Goal: Register for event/course

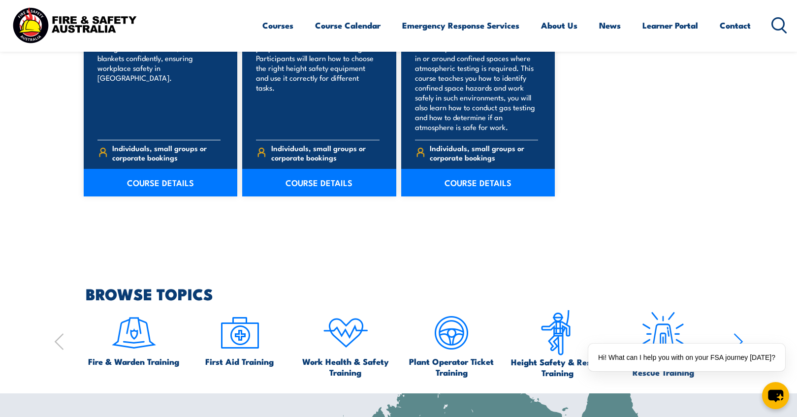
scroll to position [791, 0]
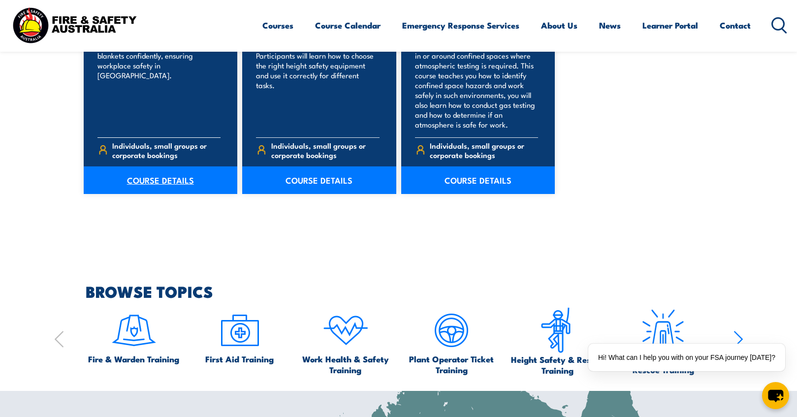
click at [139, 182] on link "COURSE DETAILS" at bounding box center [161, 180] width 154 height 28
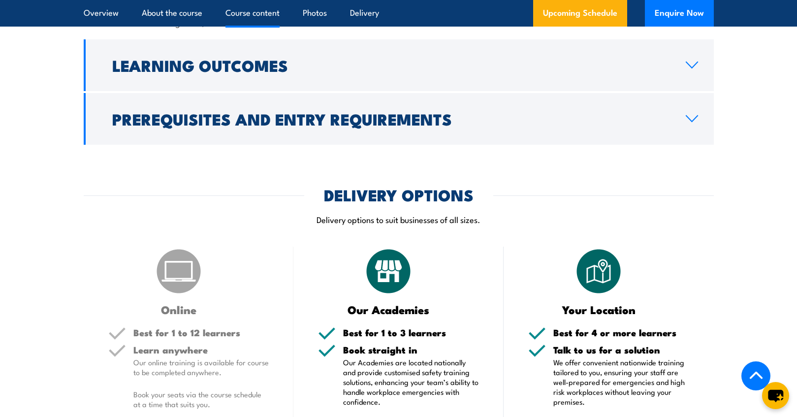
scroll to position [1038, 0]
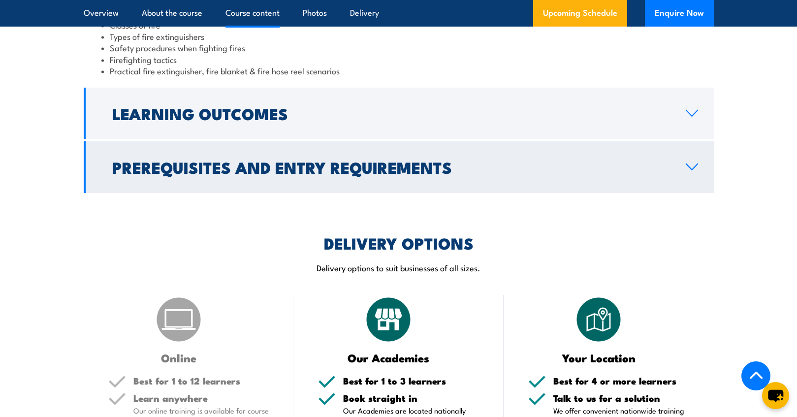
click at [687, 163] on icon at bounding box center [691, 167] width 13 height 8
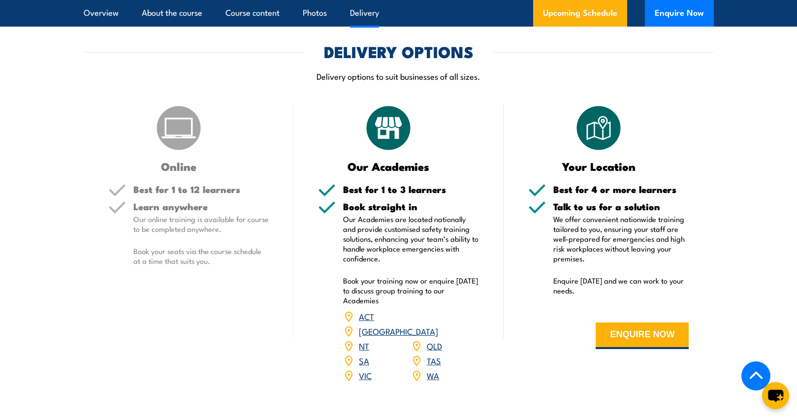
scroll to position [1253, 0]
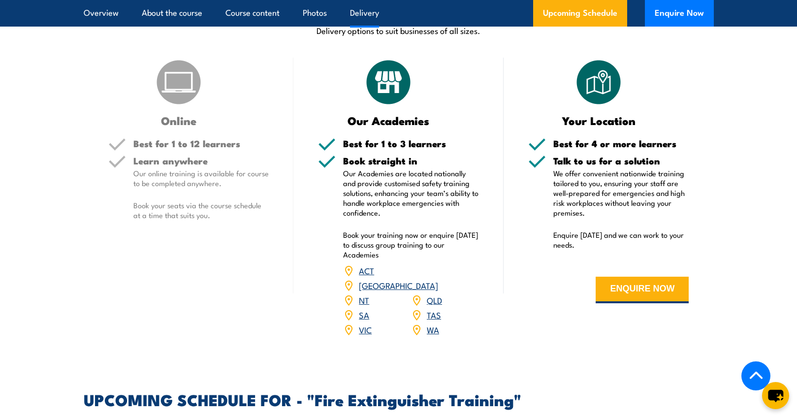
click at [438, 279] on link "NSW" at bounding box center [398, 285] width 79 height 12
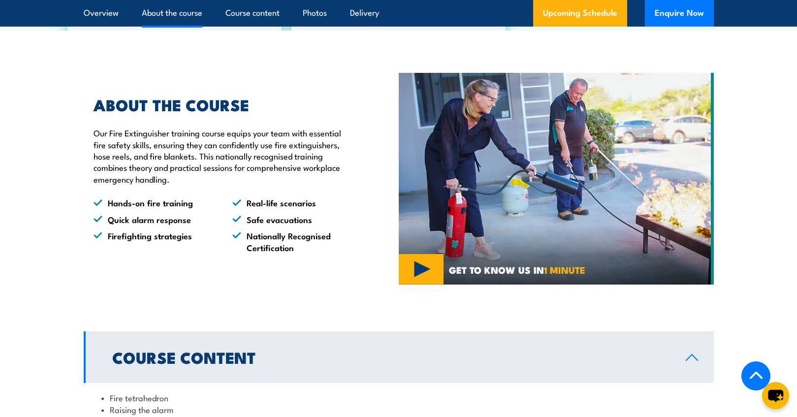
scroll to position [203, 0]
